Goal: Use online tool/utility: Utilize a website feature to perform a specific function

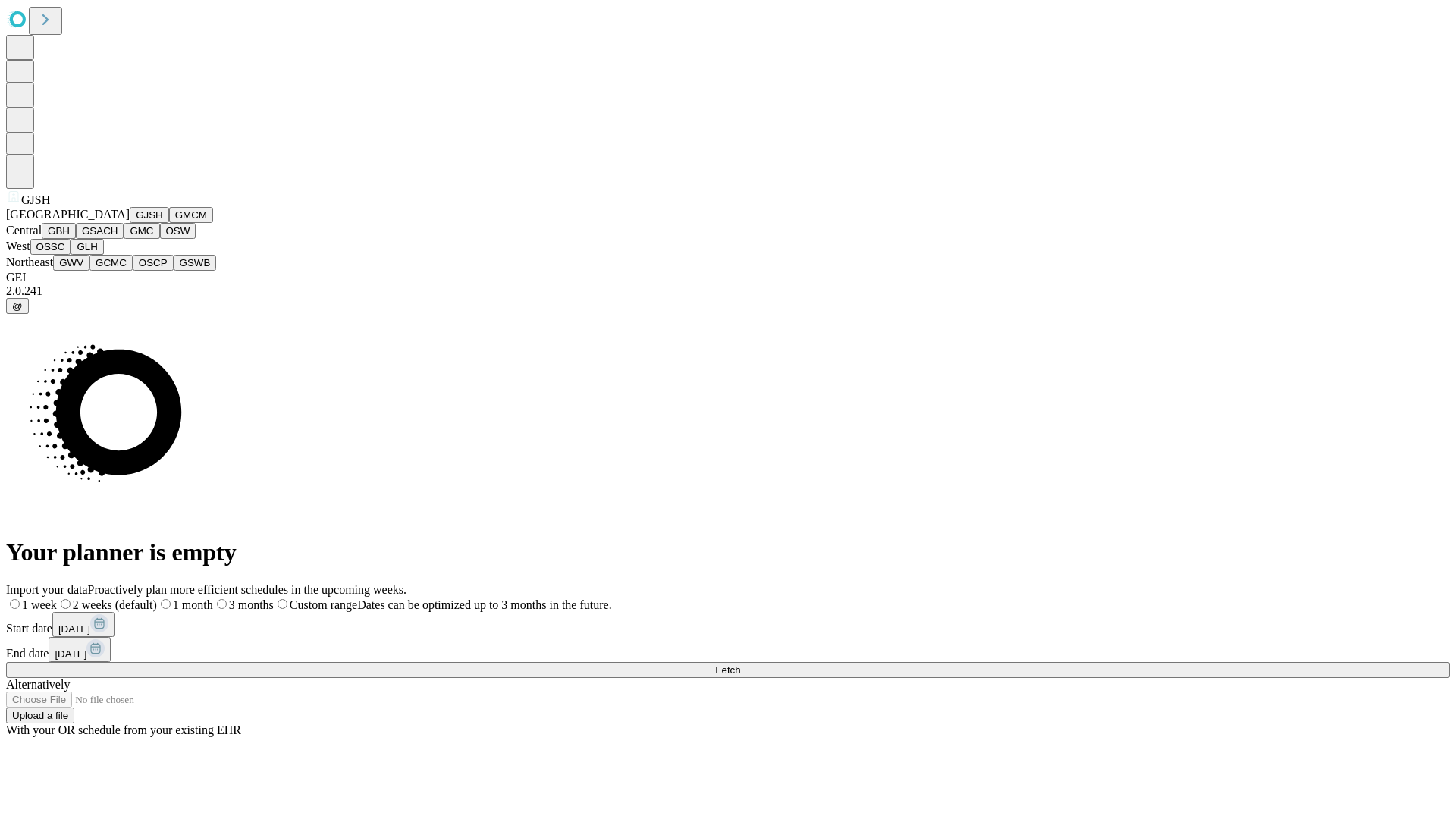
click at [130, 223] on button "GJSH" at bounding box center [149, 215] width 39 height 16
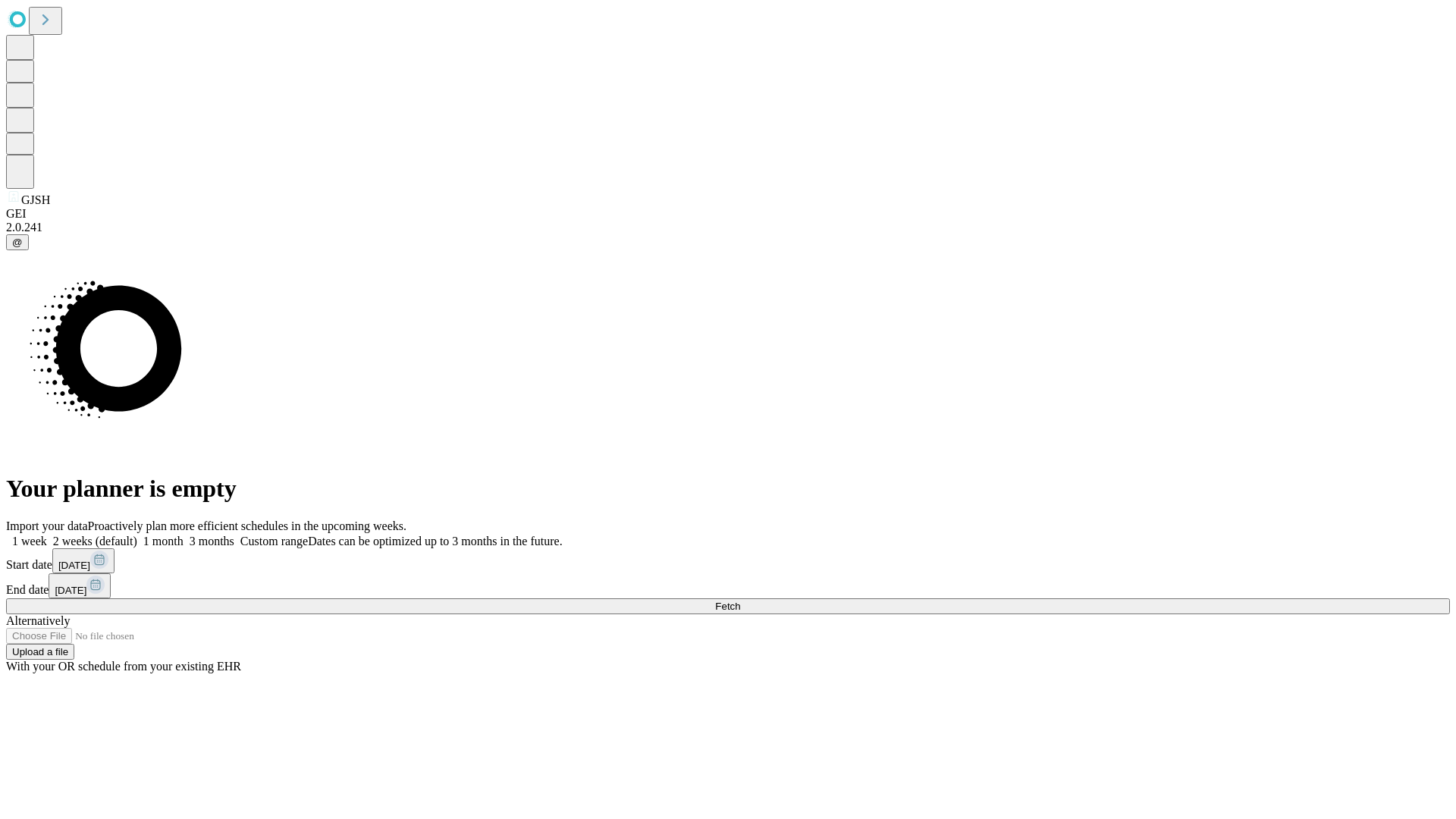
click at [47, 535] on label "1 week" at bounding box center [26, 542] width 41 height 13
click at [740, 601] on span "Fetch" at bounding box center [728, 606] width 25 height 11
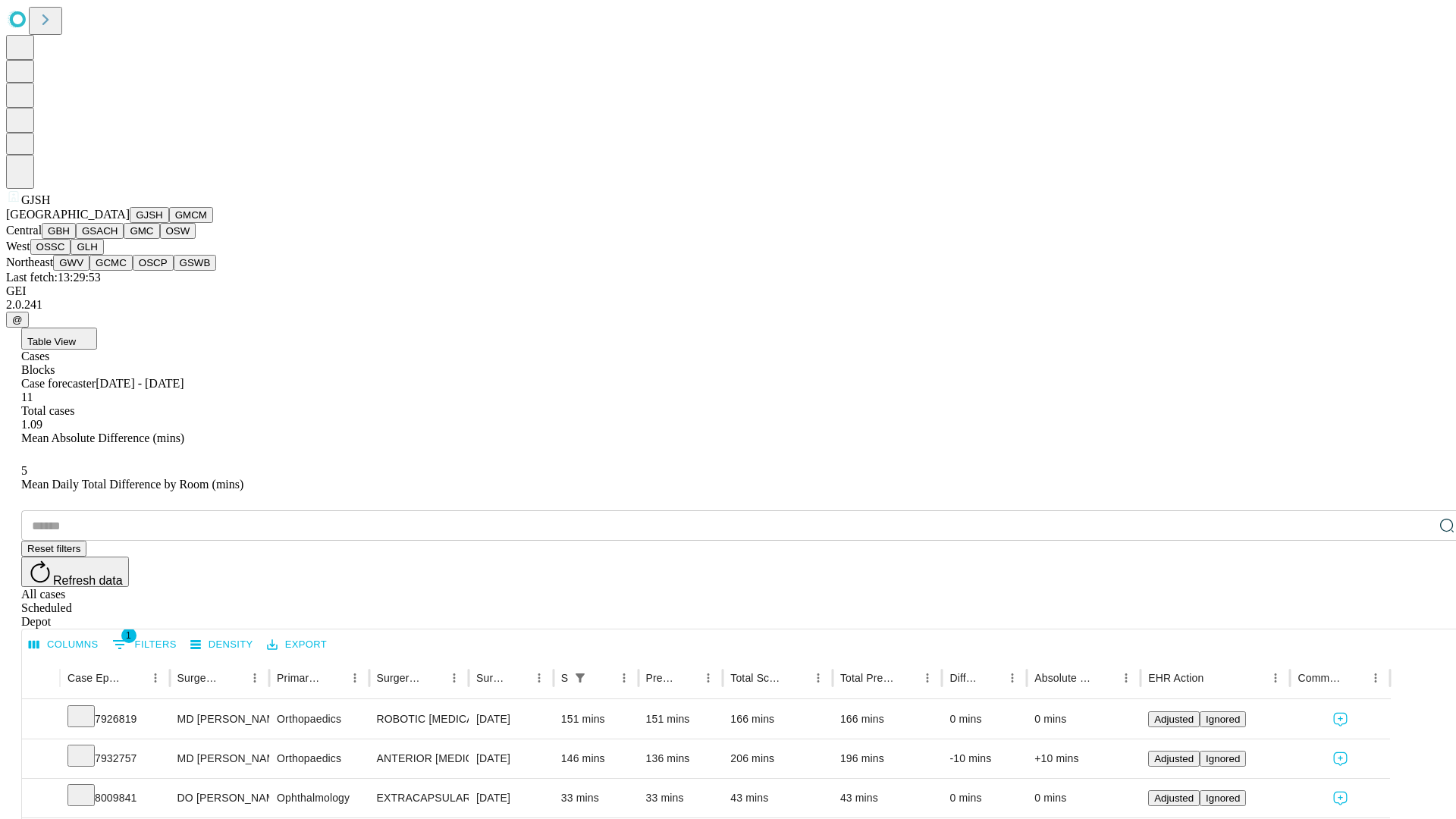
click at [169, 223] on button "GMCM" at bounding box center [191, 215] width 44 height 16
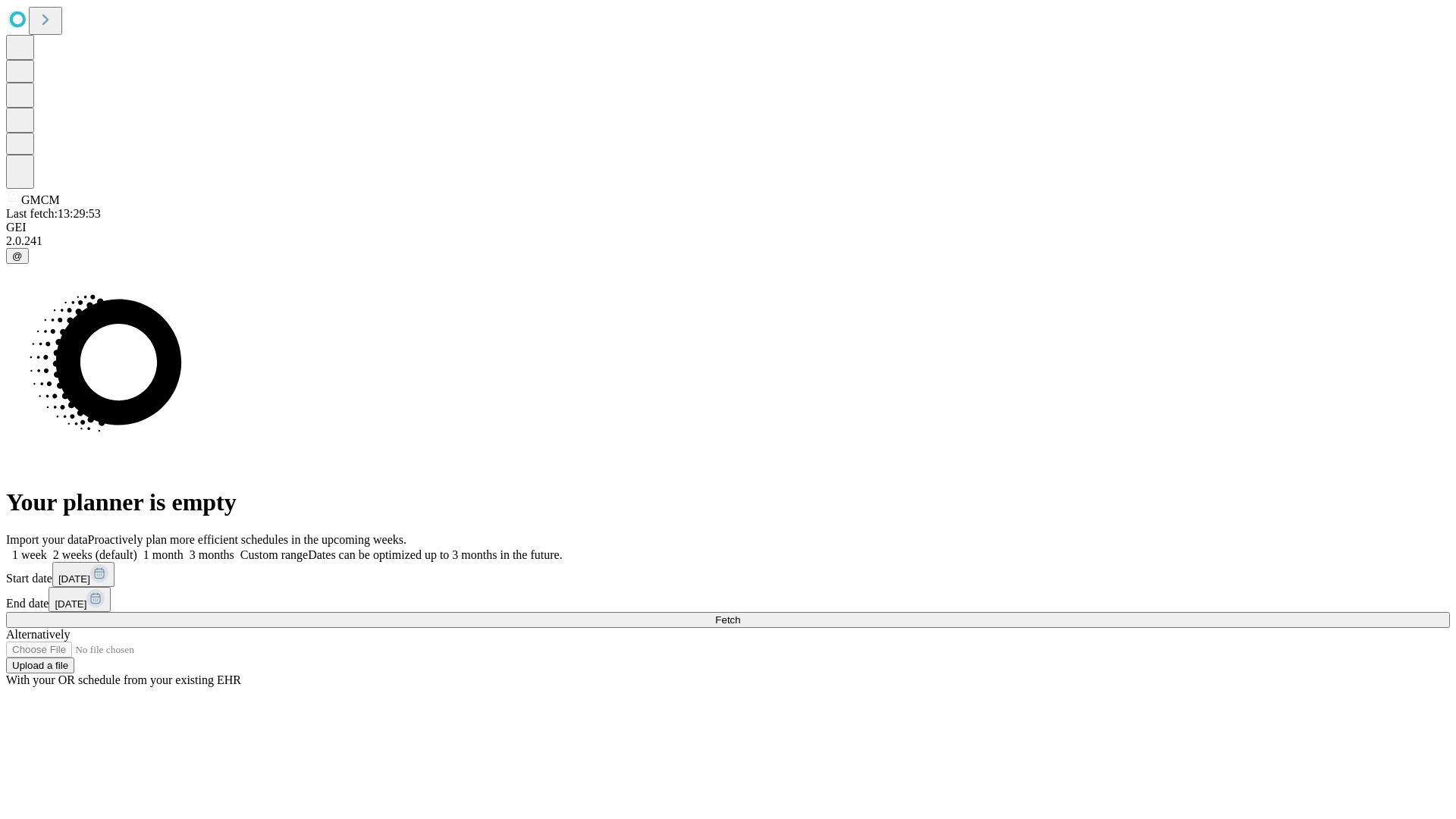
click at [47, 548] on label "1 week" at bounding box center [26, 555] width 41 height 13
click at [740, 614] on span "Fetch" at bounding box center [728, 620] width 25 height 11
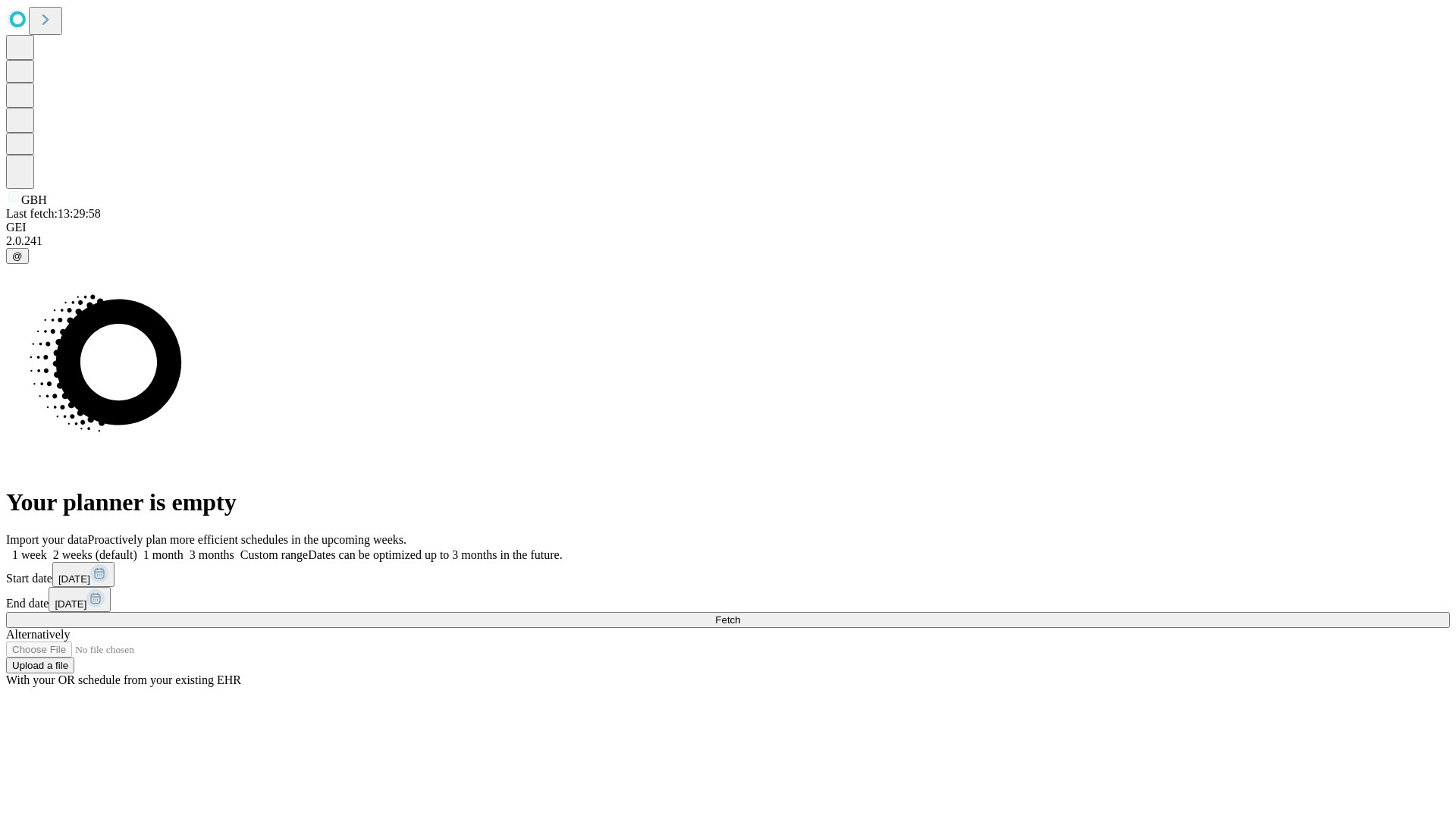
click at [47, 548] on label "1 week" at bounding box center [26, 555] width 41 height 13
click at [740, 614] on span "Fetch" at bounding box center [728, 620] width 25 height 11
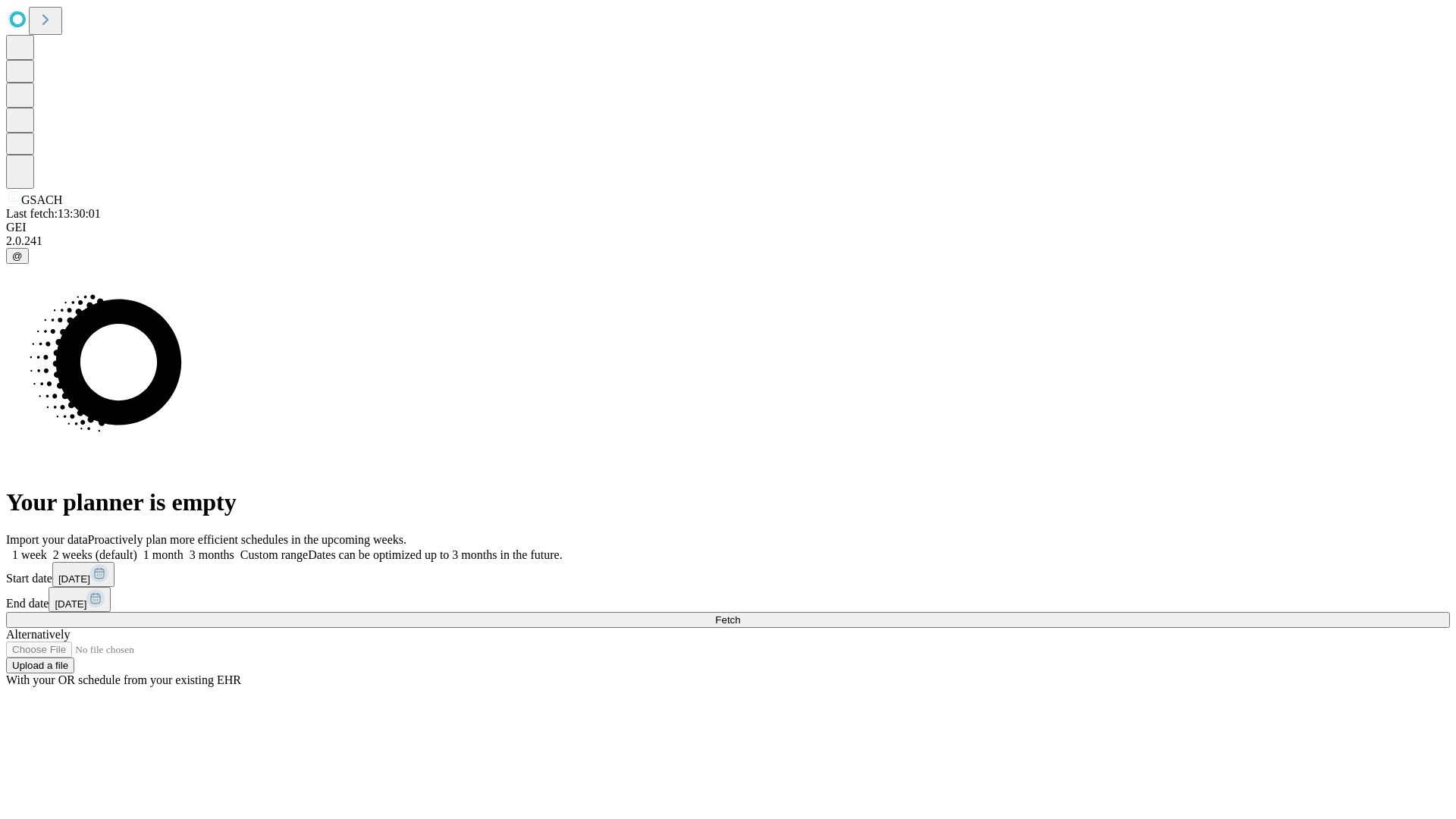
click at [47, 548] on label "1 week" at bounding box center [26, 555] width 41 height 13
click at [740, 614] on span "Fetch" at bounding box center [728, 620] width 25 height 11
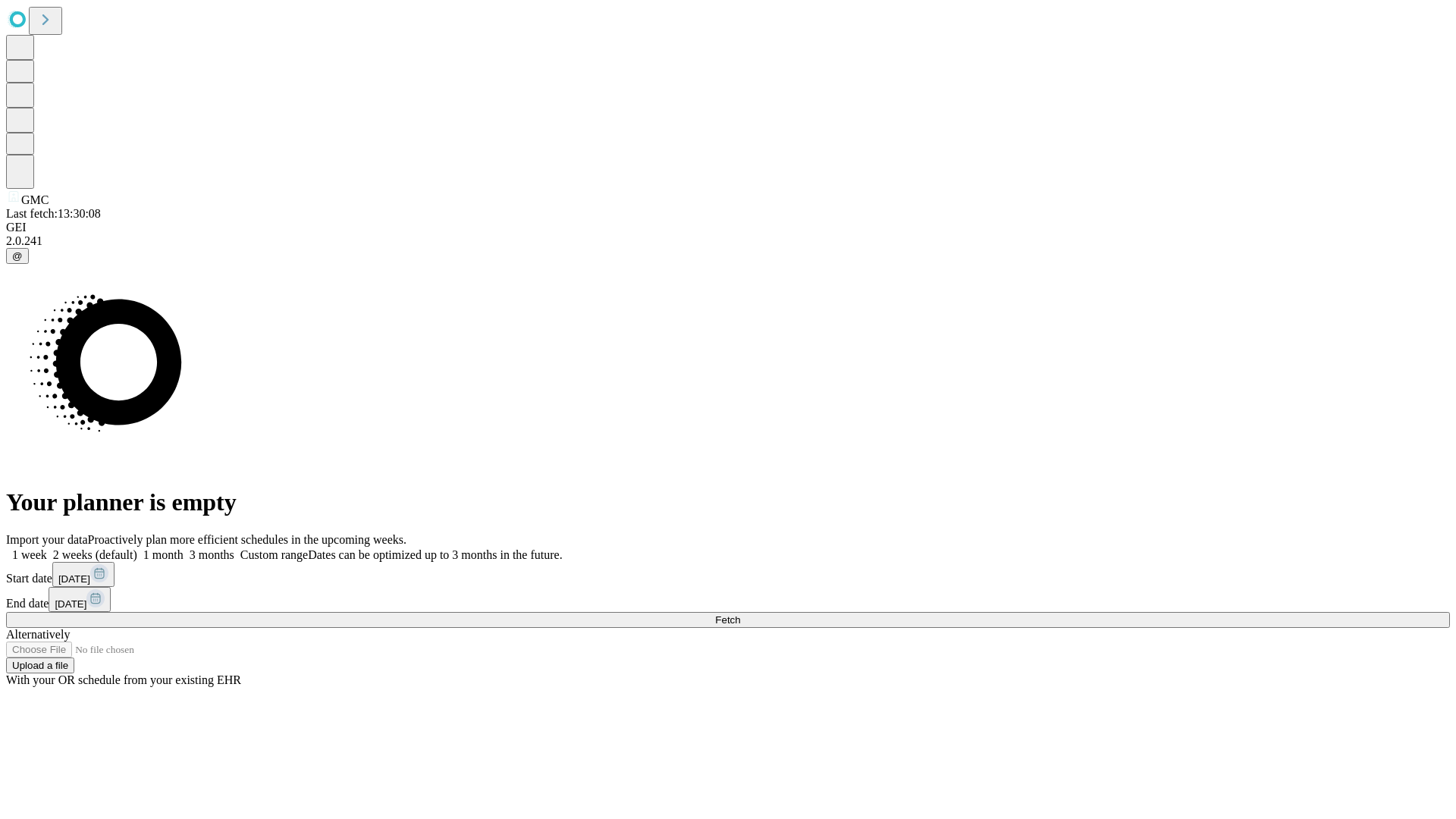
click at [47, 548] on label "1 week" at bounding box center [26, 555] width 41 height 13
click at [740, 614] on span "Fetch" at bounding box center [728, 620] width 25 height 11
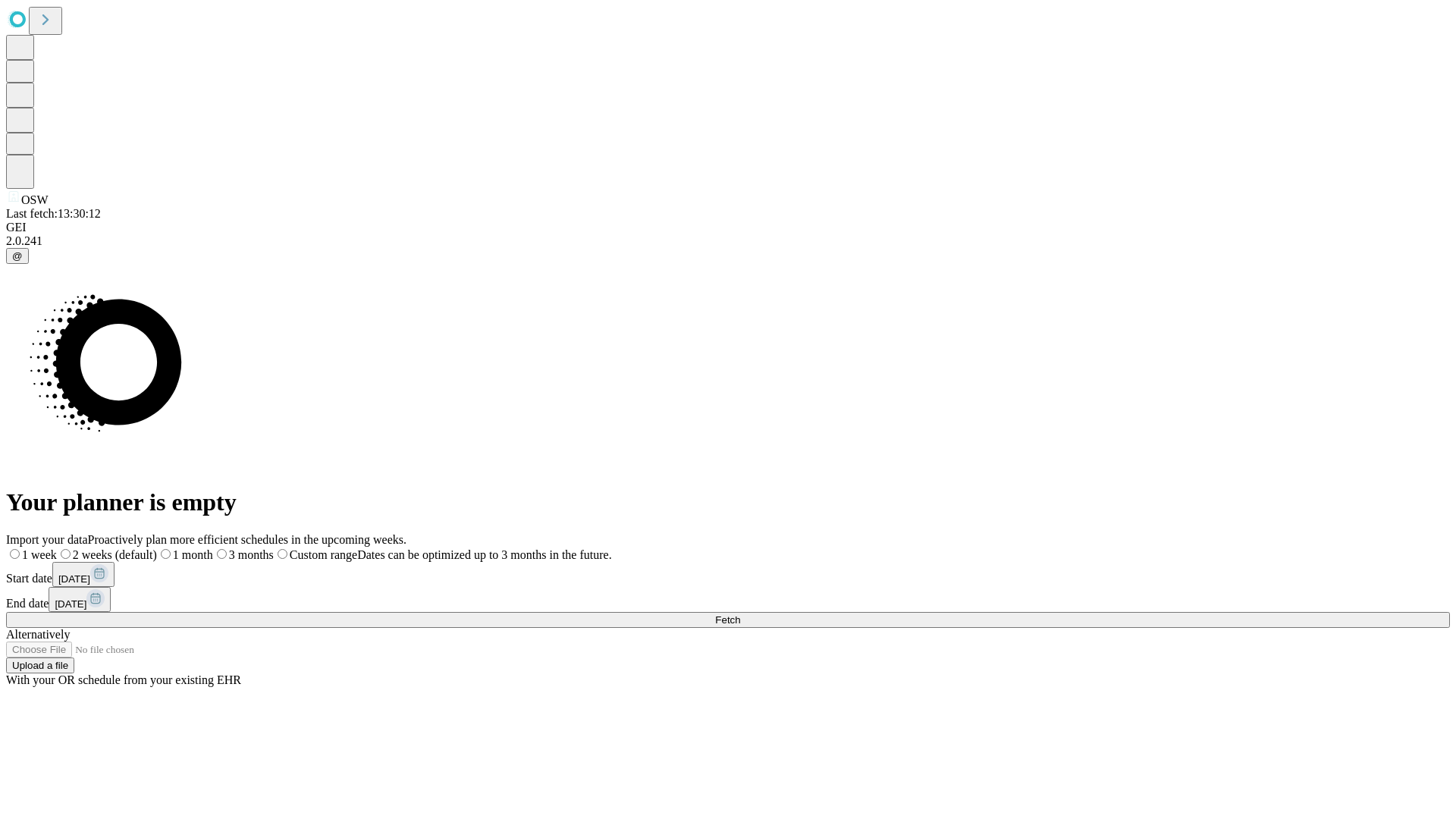
click at [740, 614] on span "Fetch" at bounding box center [728, 620] width 25 height 11
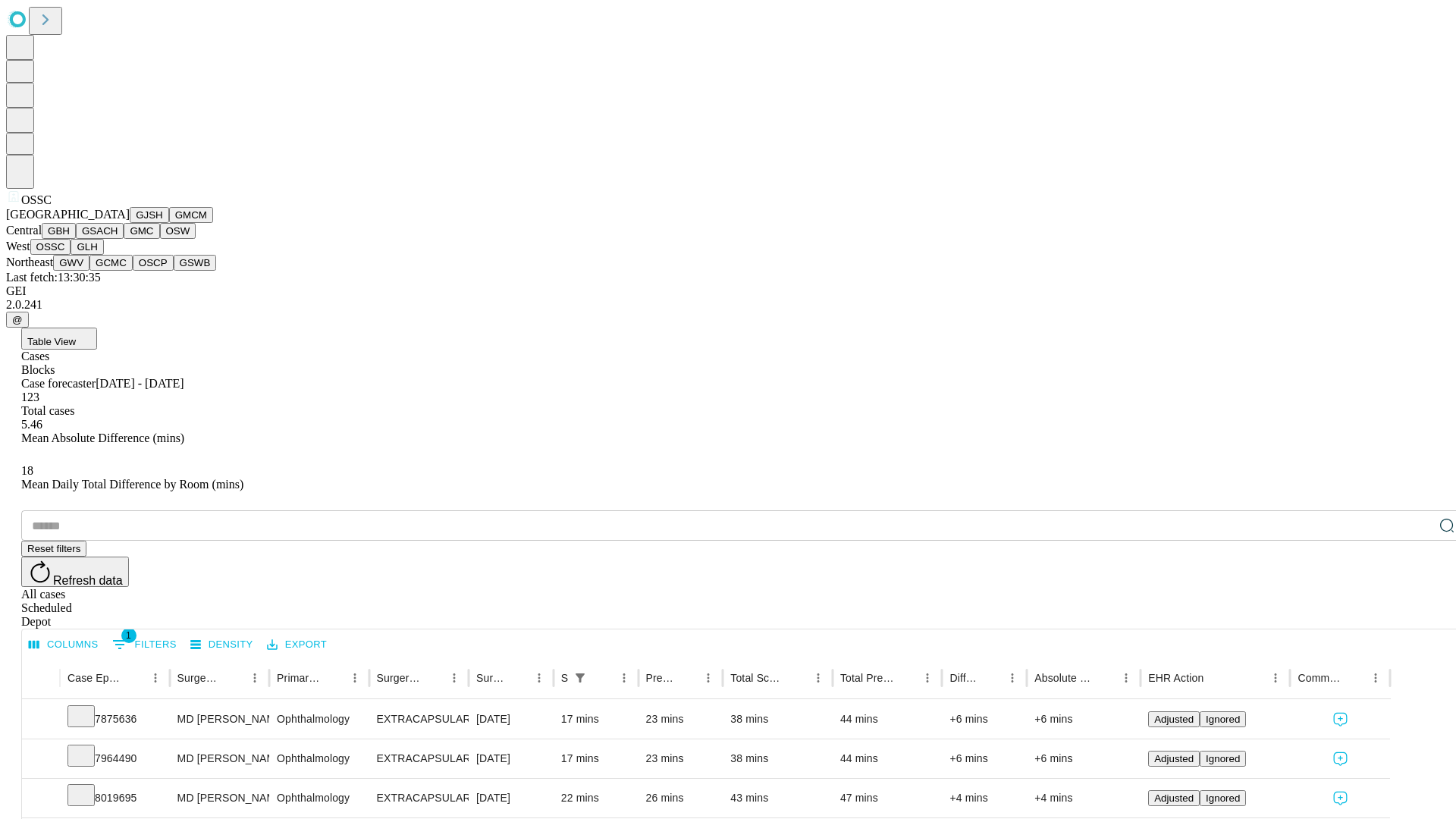
click at [103, 255] on button "GLH" at bounding box center [87, 247] width 32 height 16
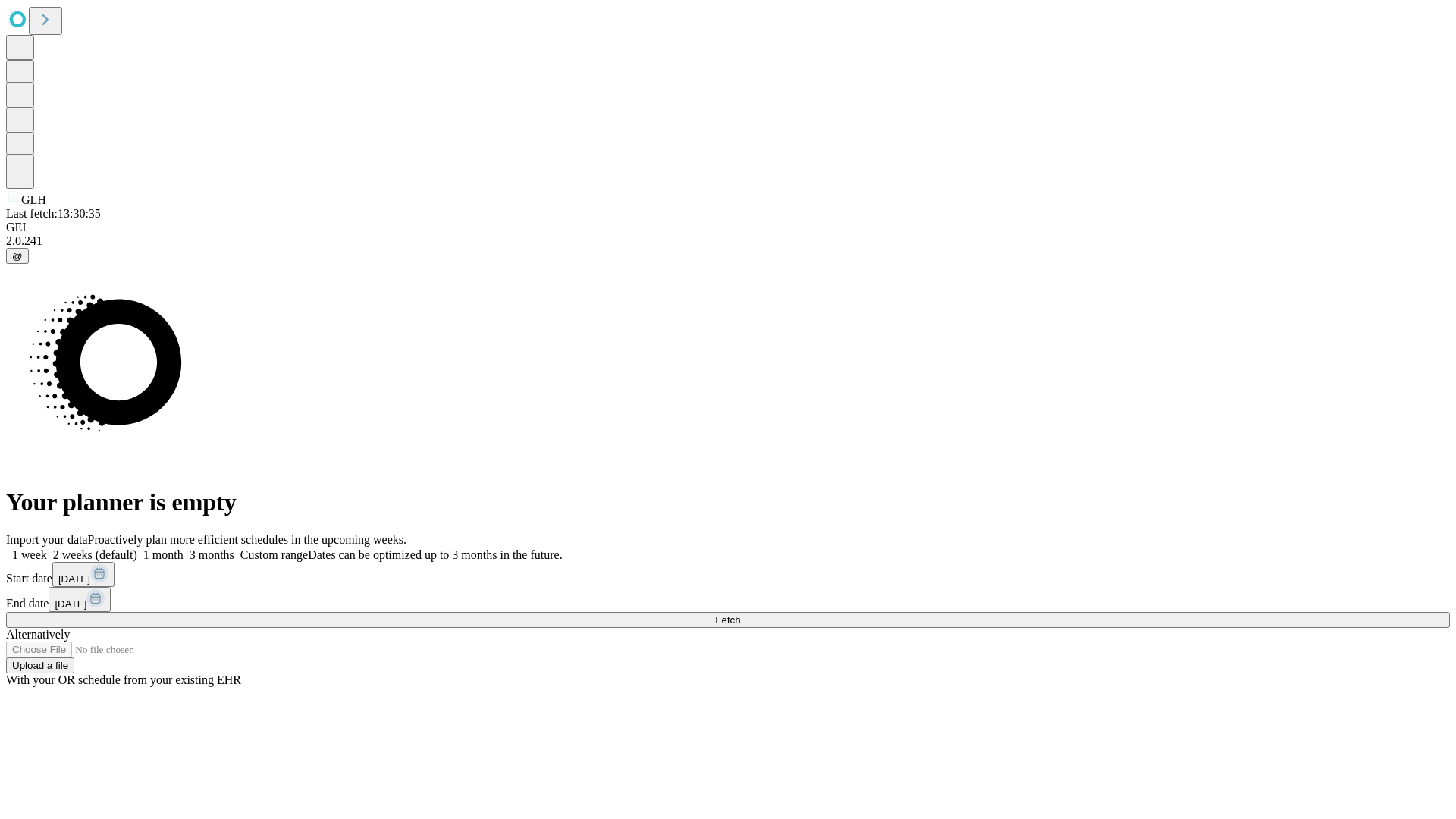
click at [47, 548] on label "1 week" at bounding box center [26, 555] width 41 height 13
click at [740, 614] on span "Fetch" at bounding box center [728, 620] width 25 height 11
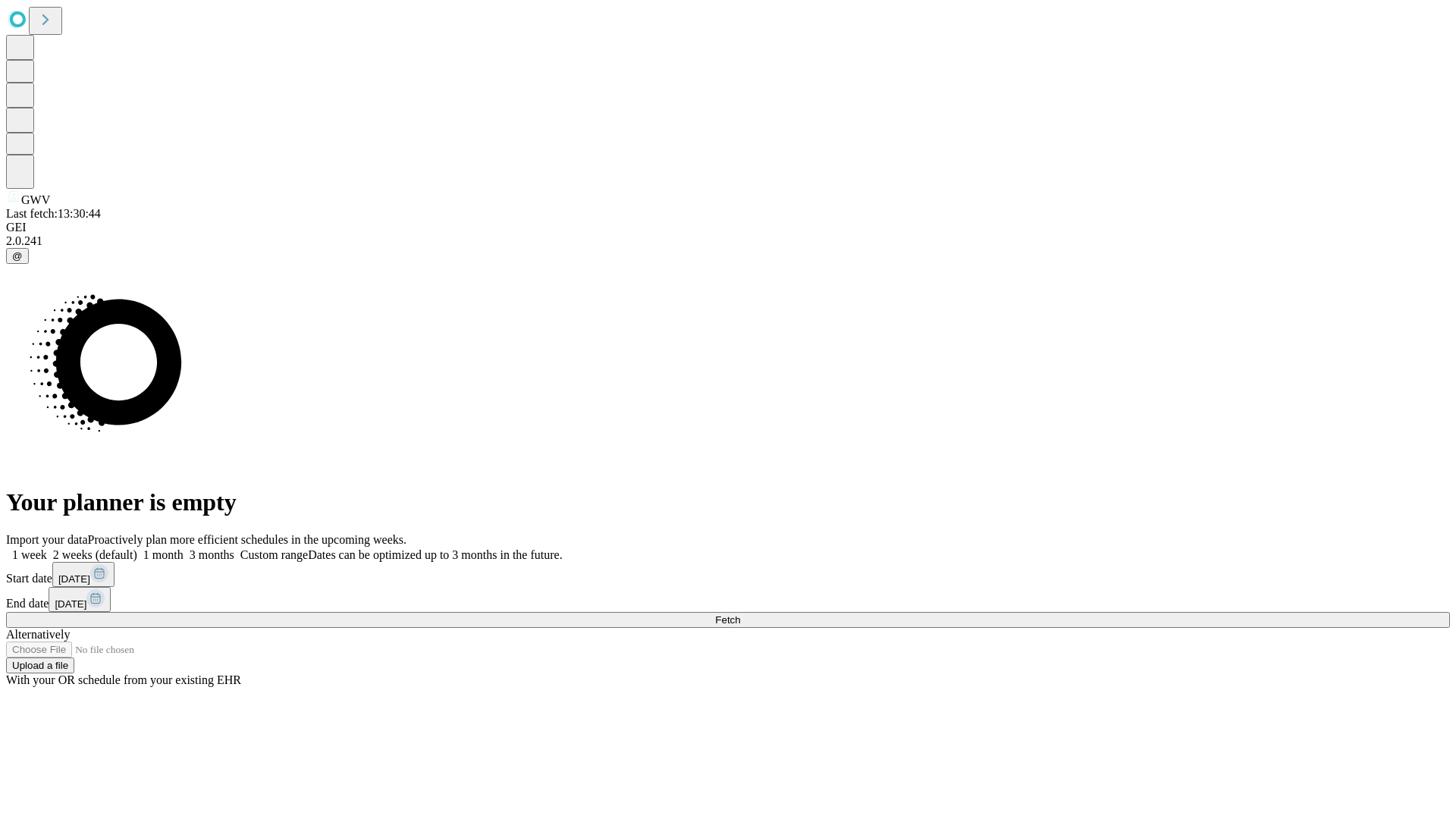
click at [740, 614] on span "Fetch" at bounding box center [728, 620] width 25 height 11
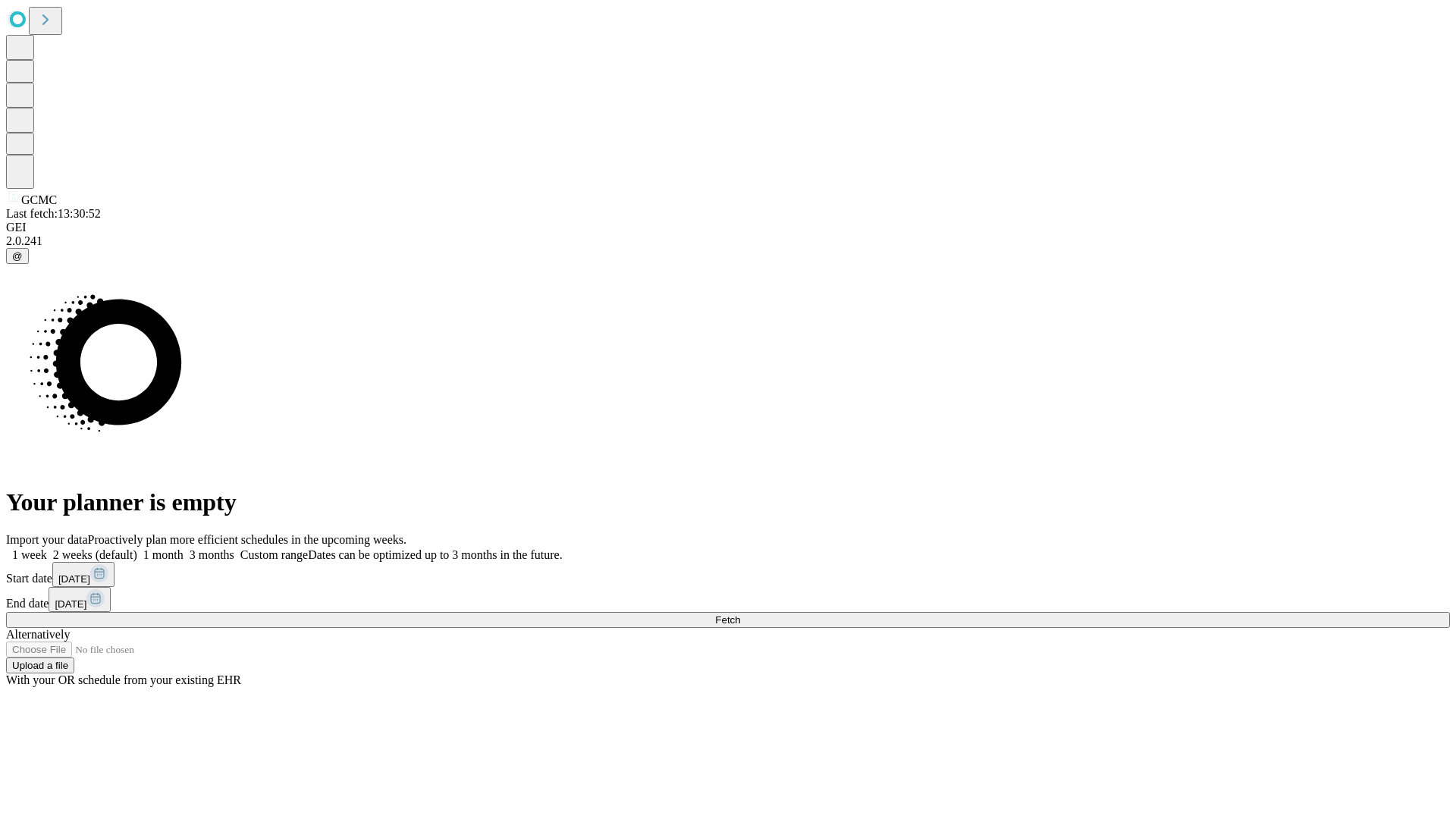
click at [740, 614] on span "Fetch" at bounding box center [728, 620] width 25 height 11
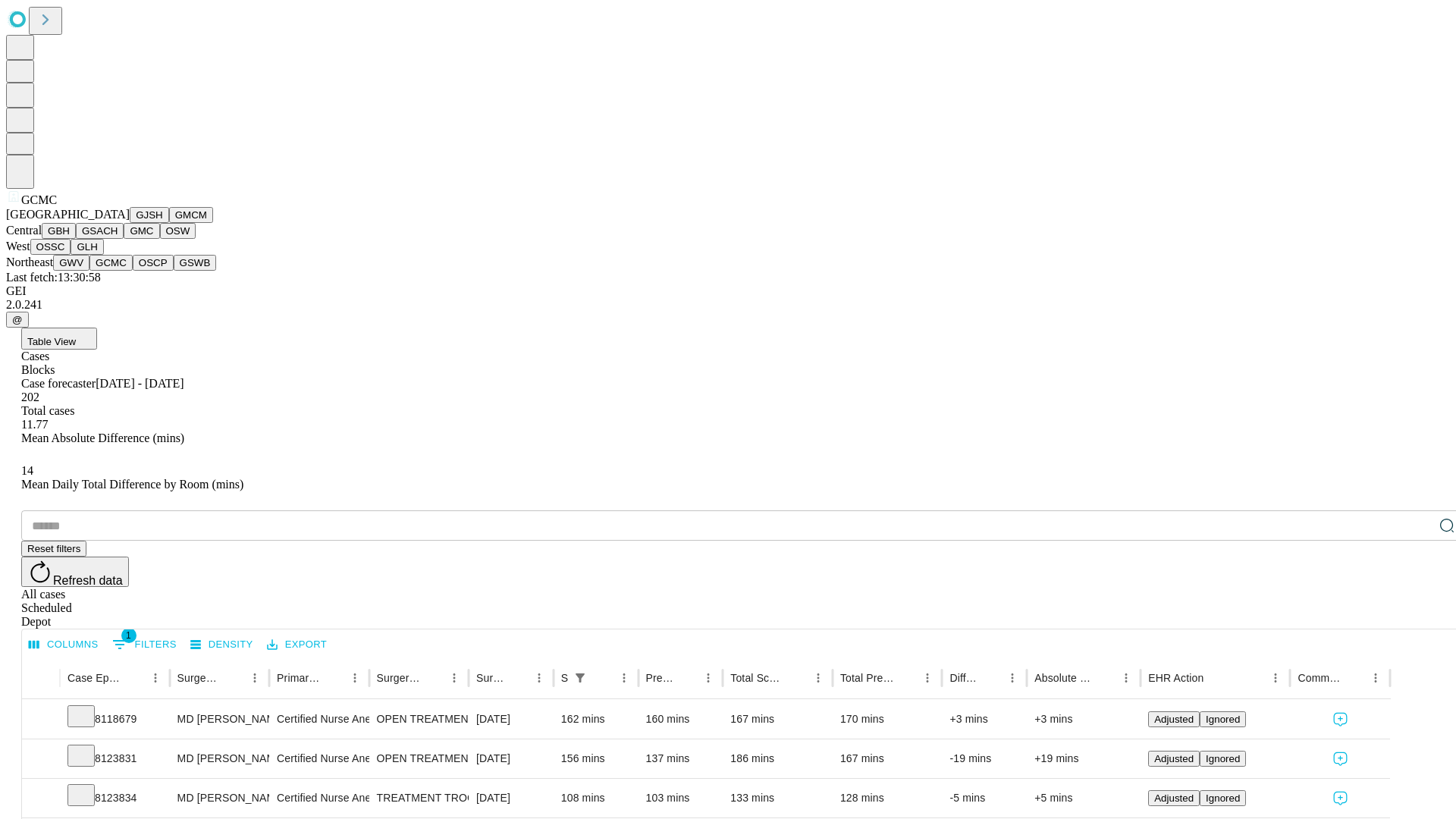
click at [133, 271] on button "OSCP" at bounding box center [153, 262] width 41 height 16
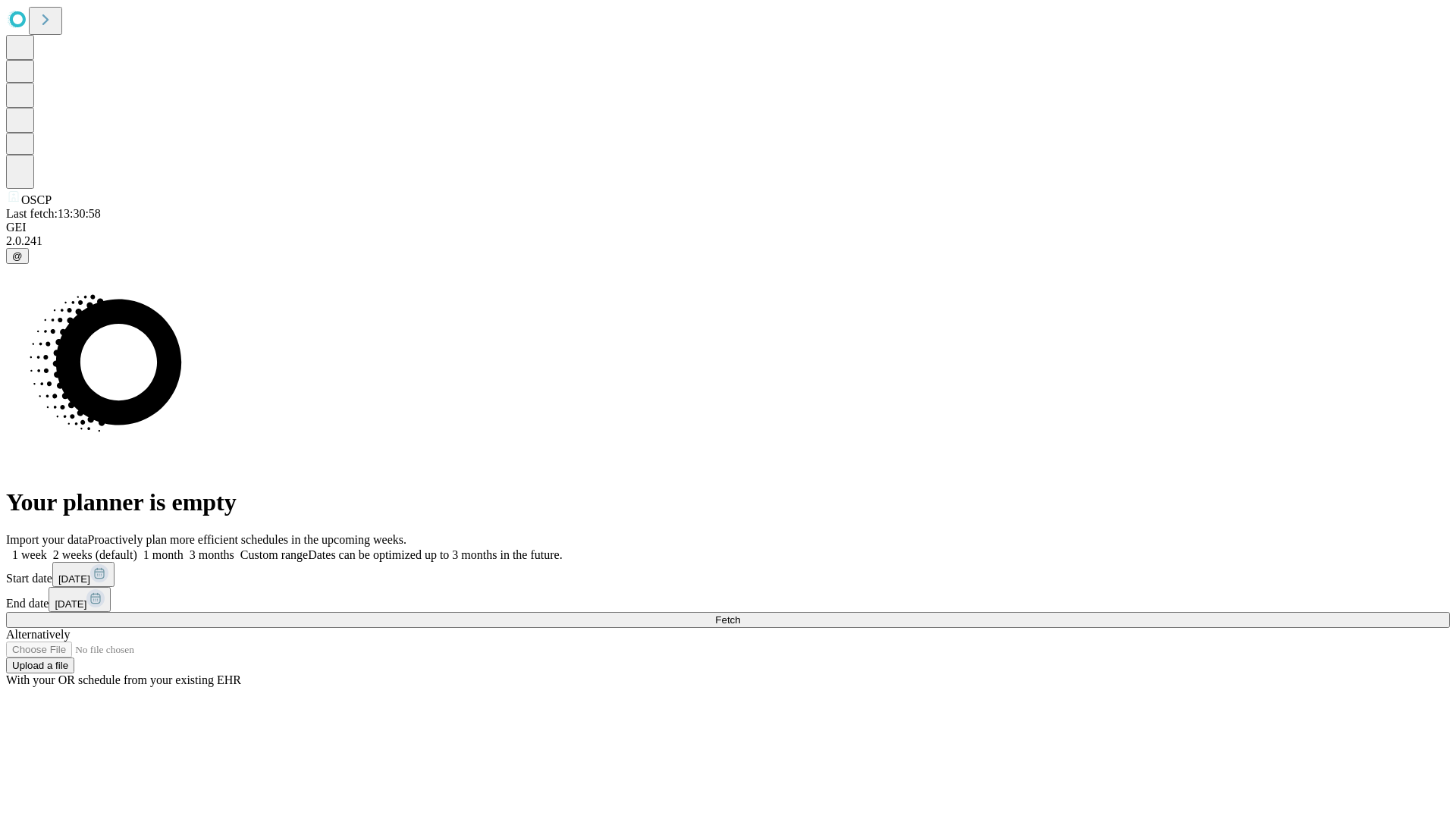
click at [47, 548] on label "1 week" at bounding box center [26, 555] width 41 height 13
click at [740, 614] on span "Fetch" at bounding box center [728, 620] width 25 height 11
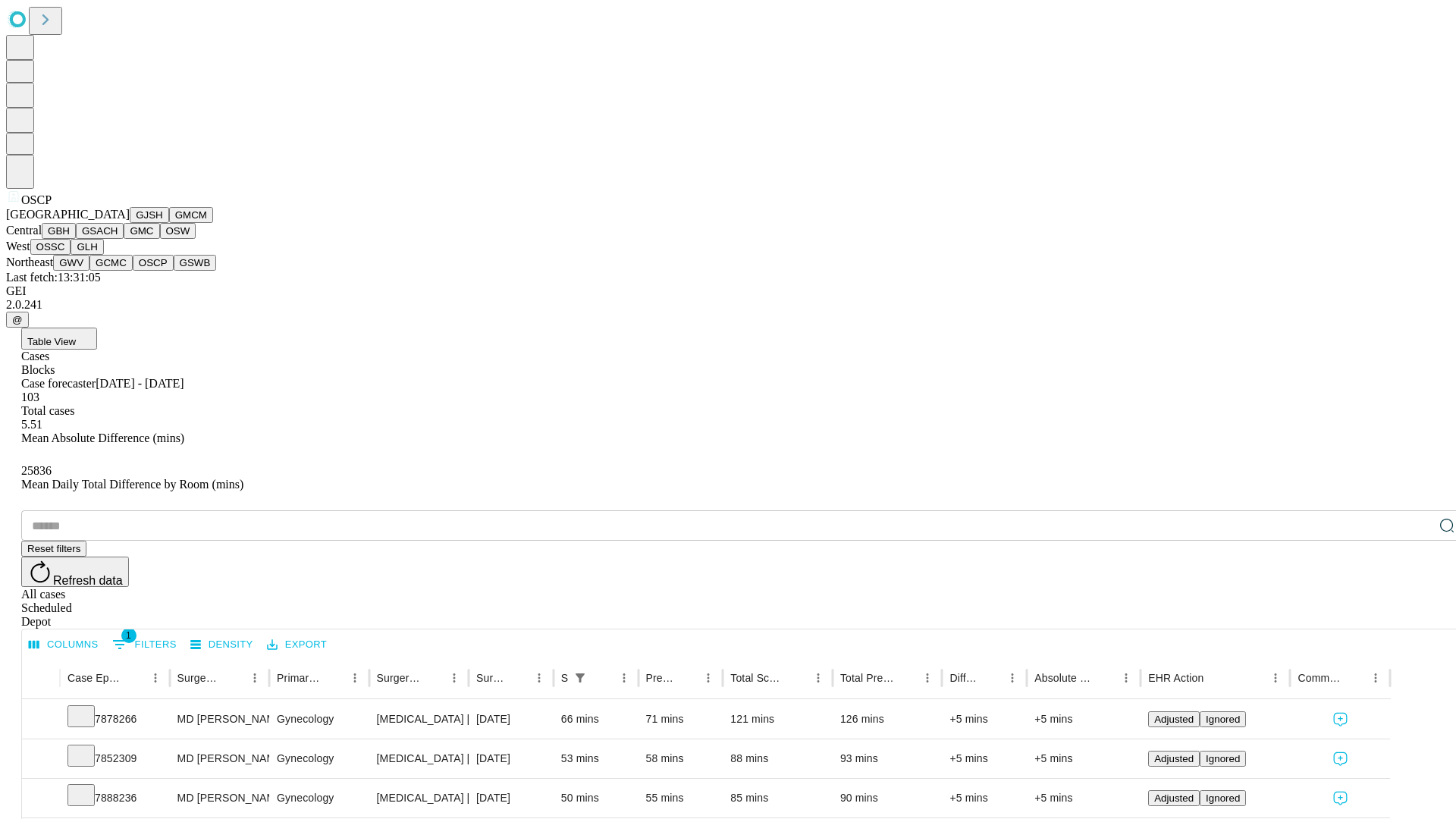
click at [174, 271] on button "GSWB" at bounding box center [195, 262] width 43 height 16
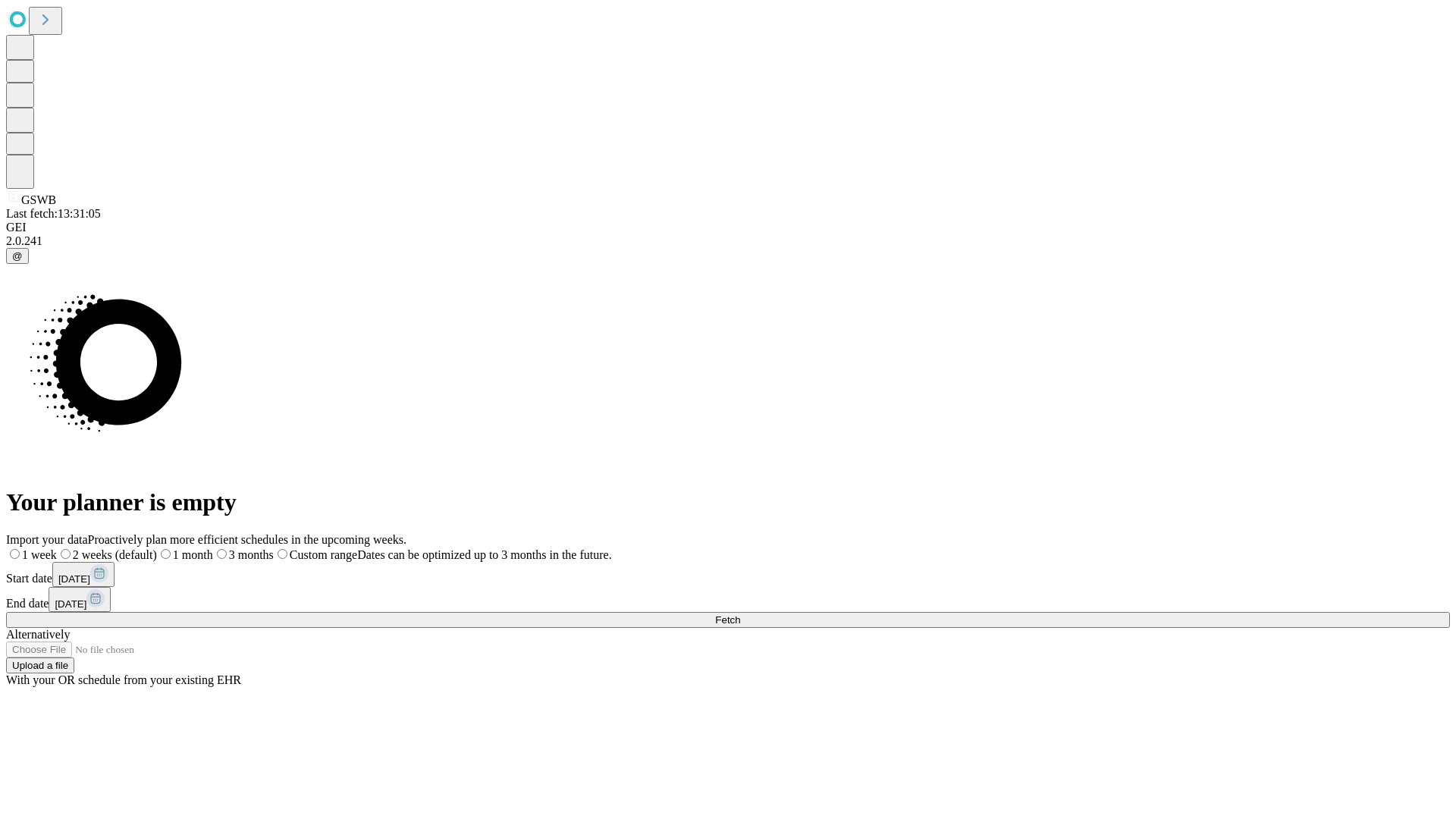
click at [57, 548] on label "1 week" at bounding box center [31, 555] width 51 height 13
click at [740, 614] on span "Fetch" at bounding box center [728, 620] width 25 height 11
